Goal: Transaction & Acquisition: Purchase product/service

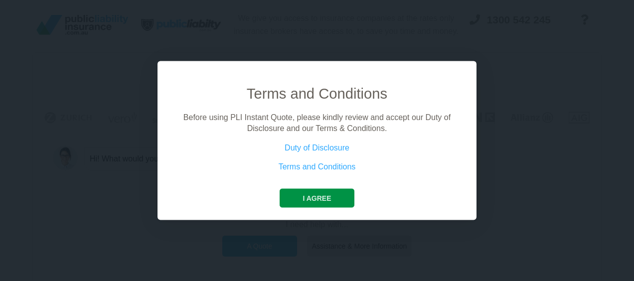
click at [324, 200] on button "I agree" at bounding box center [317, 198] width 74 height 19
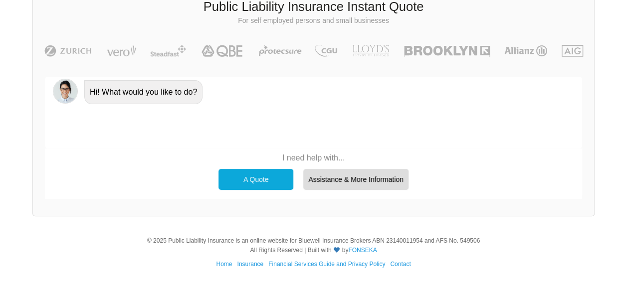
scroll to position [69, 0]
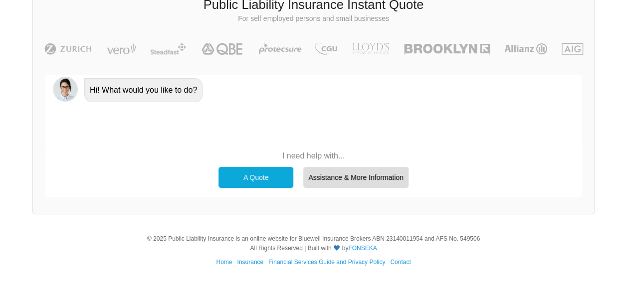
click at [252, 177] on div "A Quote" at bounding box center [255, 177] width 75 height 21
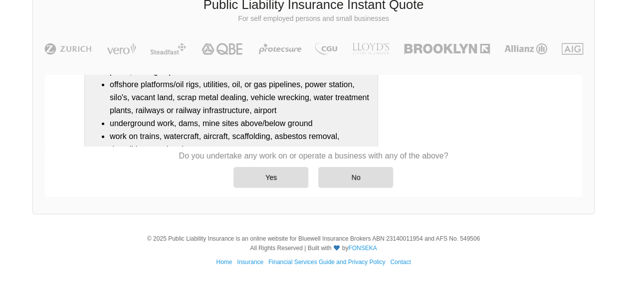
scroll to position [90, 0]
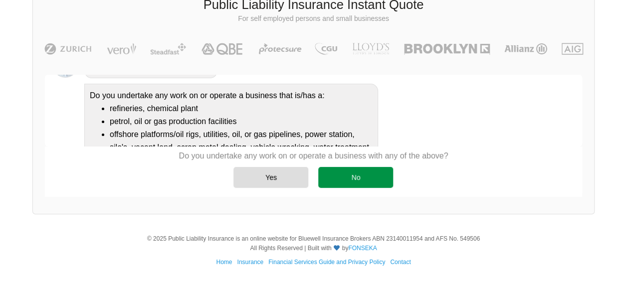
click at [355, 176] on div "No" at bounding box center [355, 177] width 75 height 21
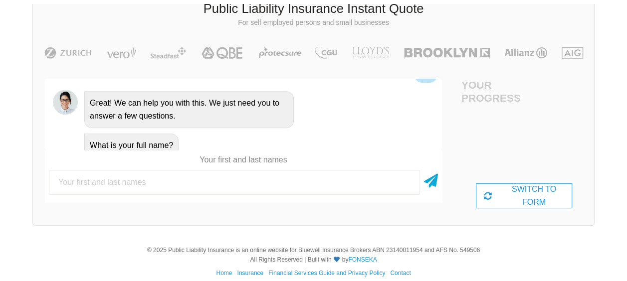
scroll to position [414, 0]
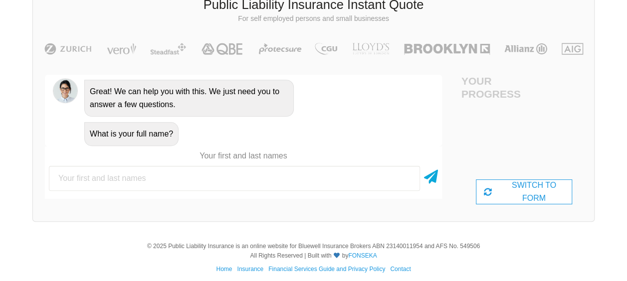
click at [148, 179] on input "text" at bounding box center [234, 178] width 371 height 25
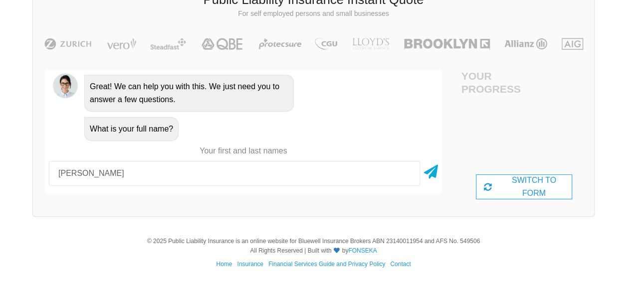
scroll to position [76, 0]
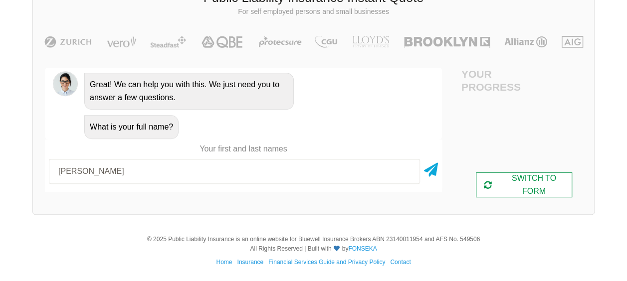
type input "[PERSON_NAME]"
click at [517, 185] on div "SWITCH TO FORM" at bounding box center [524, 185] width 96 height 25
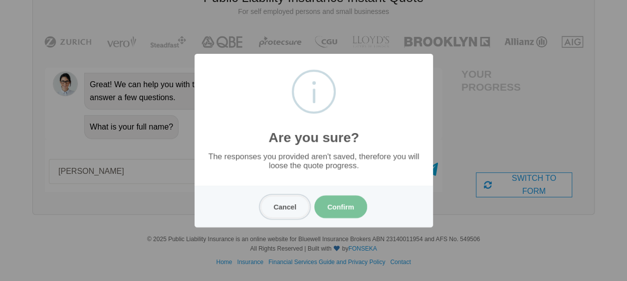
click at [275, 206] on button "Cancel" at bounding box center [284, 207] width 49 height 23
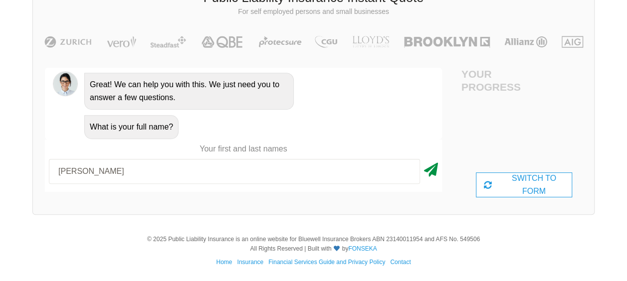
click at [432, 167] on icon at bounding box center [431, 168] width 14 height 18
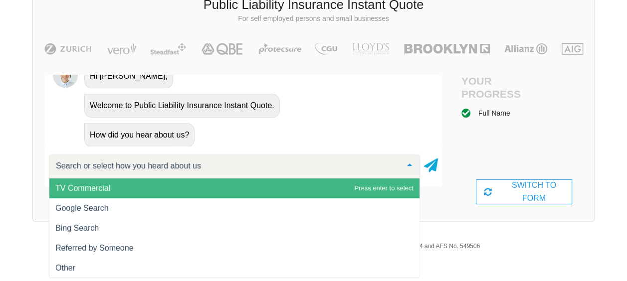
scroll to position [0, 0]
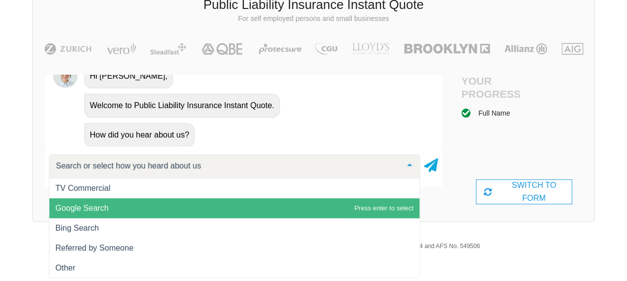
click at [88, 208] on span "Google Search" at bounding box center [81, 208] width 53 height 8
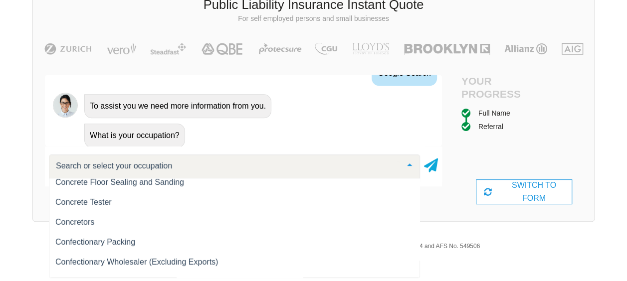
scroll to position [3388, 0]
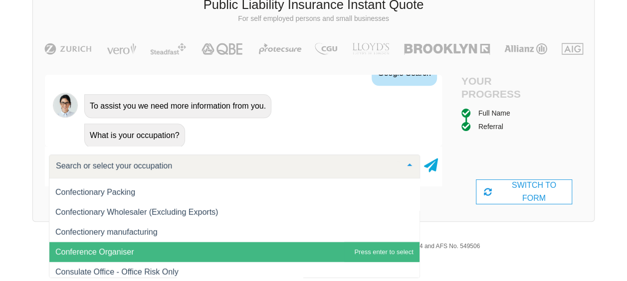
click at [117, 255] on span "Conference Organiser" at bounding box center [94, 252] width 78 height 8
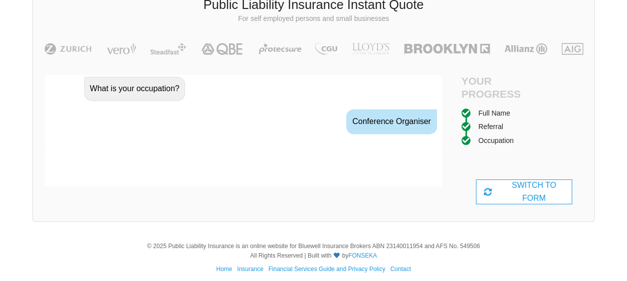
scroll to position [698, 0]
